Goal: Task Accomplishment & Management: Use online tool/utility

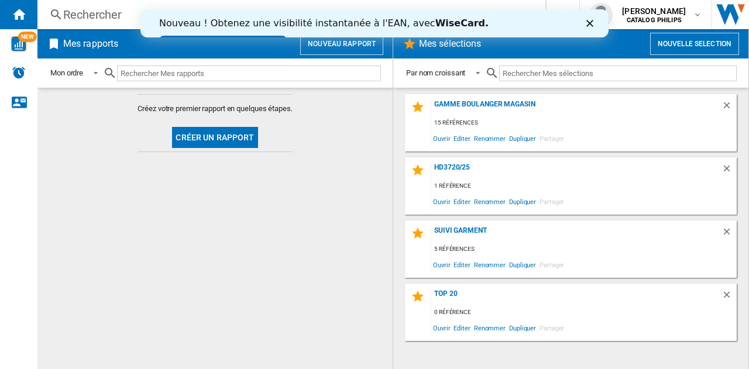
click at [222, 143] on button "Créer un rapport" at bounding box center [214, 137] width 85 height 21
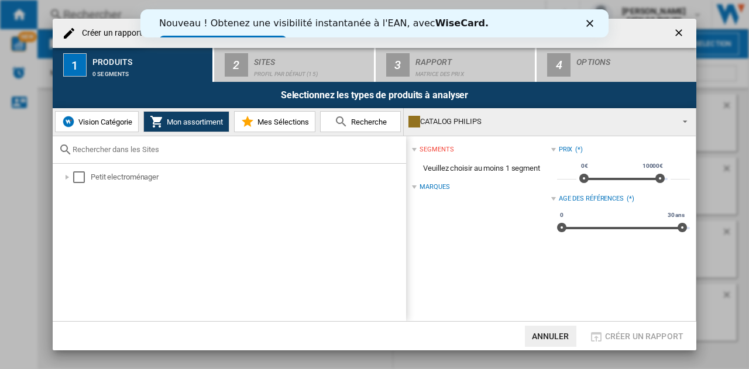
click at [371, 124] on span "Recherche" at bounding box center [367, 122] width 39 height 9
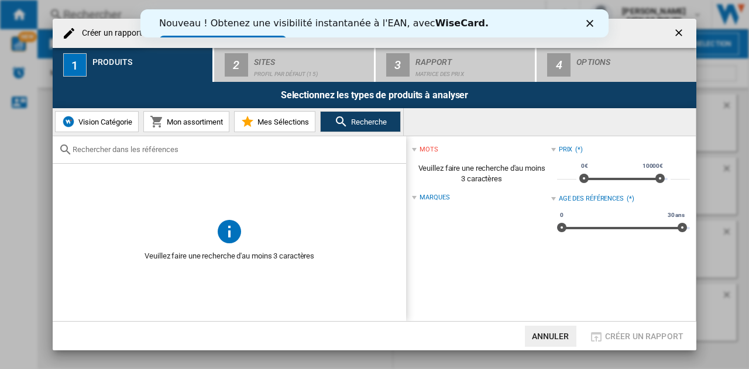
click at [159, 153] on input "text" at bounding box center [236, 149] width 327 height 9
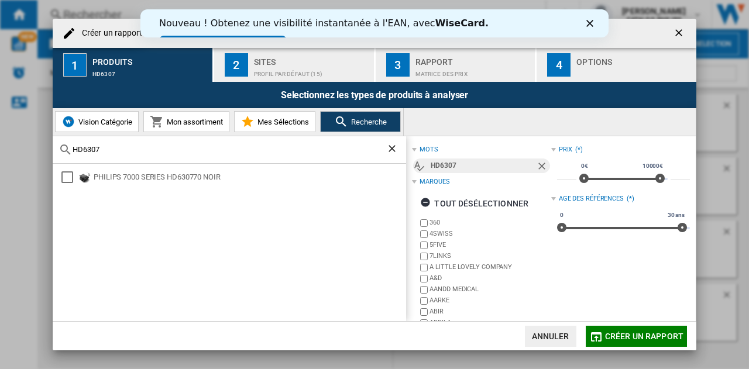
type input "HD6307"
click at [146, 178] on div "PHILIPS 7000 SERIES HD630770 NOIR" at bounding box center [249, 177] width 311 height 12
click at [630, 336] on span "Créer un rapport" at bounding box center [644, 336] width 78 height 9
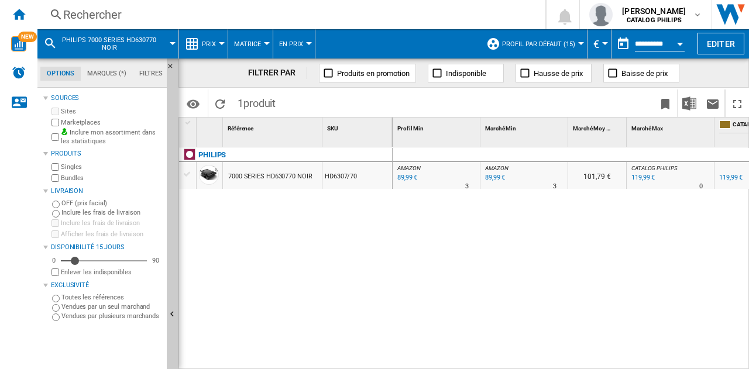
click at [222, 47] on md-menu "Prix Prix Matrice des prix Classement des prix Analyses Base 100 Références com…" at bounding box center [203, 43] width 49 height 29
click at [217, 40] on button "Prix" at bounding box center [212, 43] width 20 height 29
click at [216, 46] on button "Prix" at bounding box center [212, 43] width 20 height 29
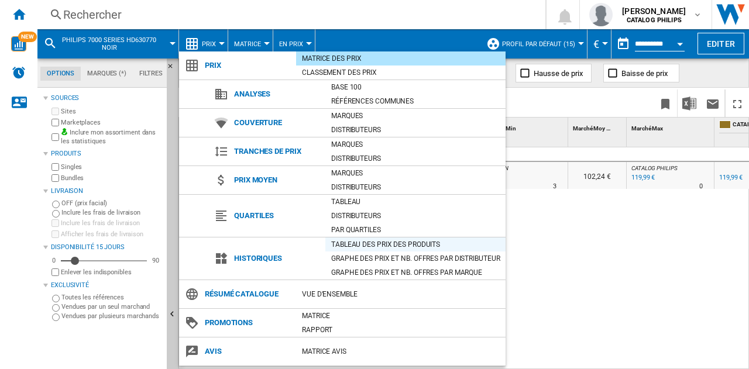
click at [412, 245] on div "Tableau des prix des produits" at bounding box center [415, 245] width 180 height 12
